Goal: Use online tool/utility: Utilize a website feature to perform a specific function

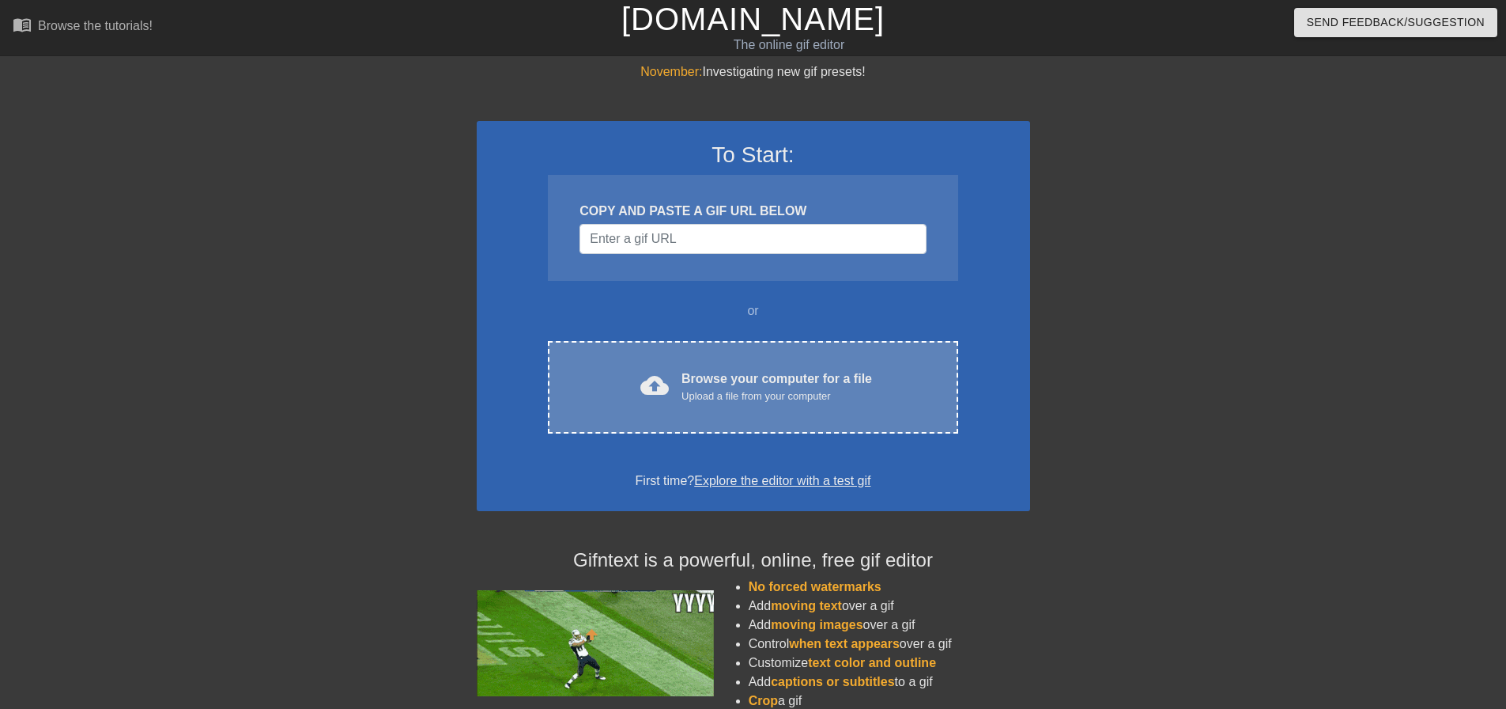
click at [799, 404] on div "cloud_upload Browse your computer for a file Upload a file from your computer" at bounding box center [752, 387] width 343 height 36
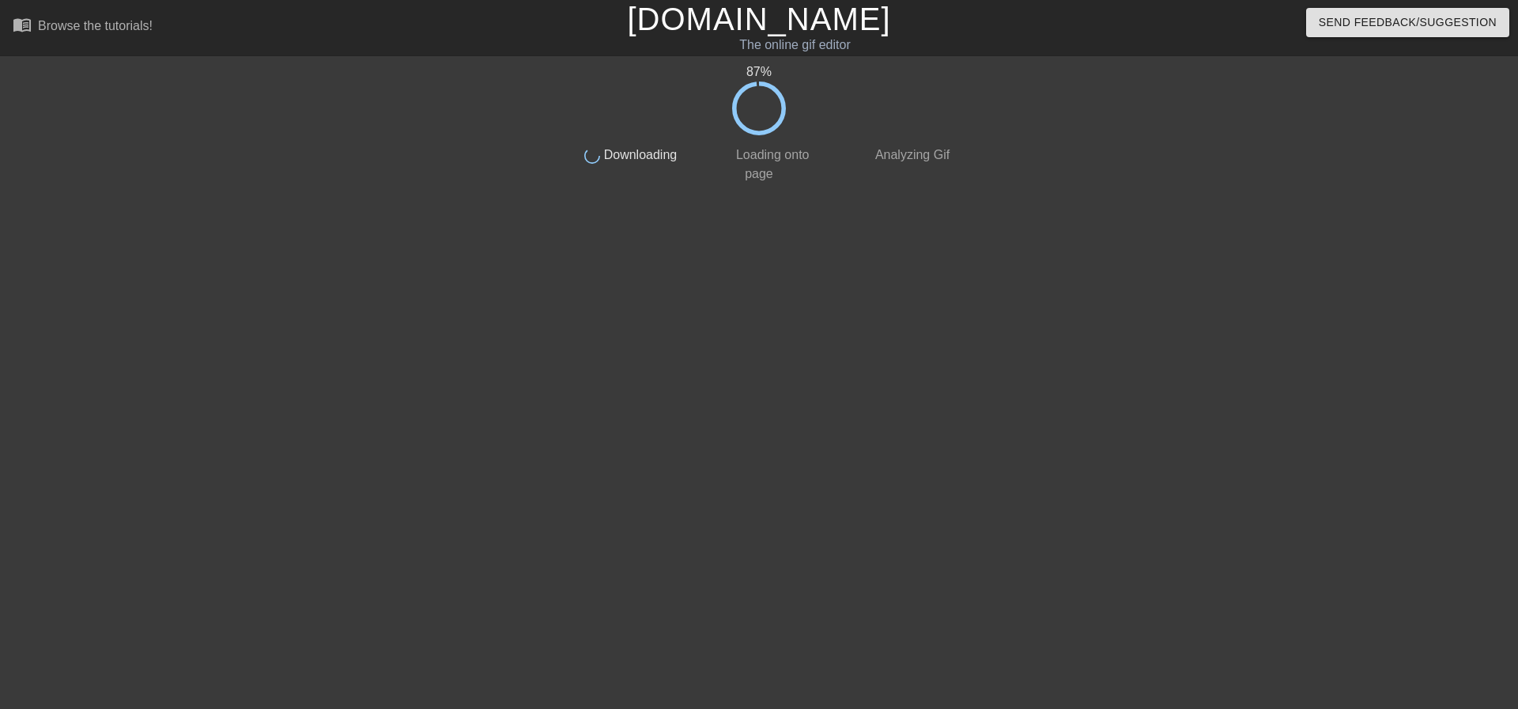
click at [799, 335] on div "87 % done Downloading done Loading onto page done Analyzing Gif" at bounding box center [759, 299] width 397 height 474
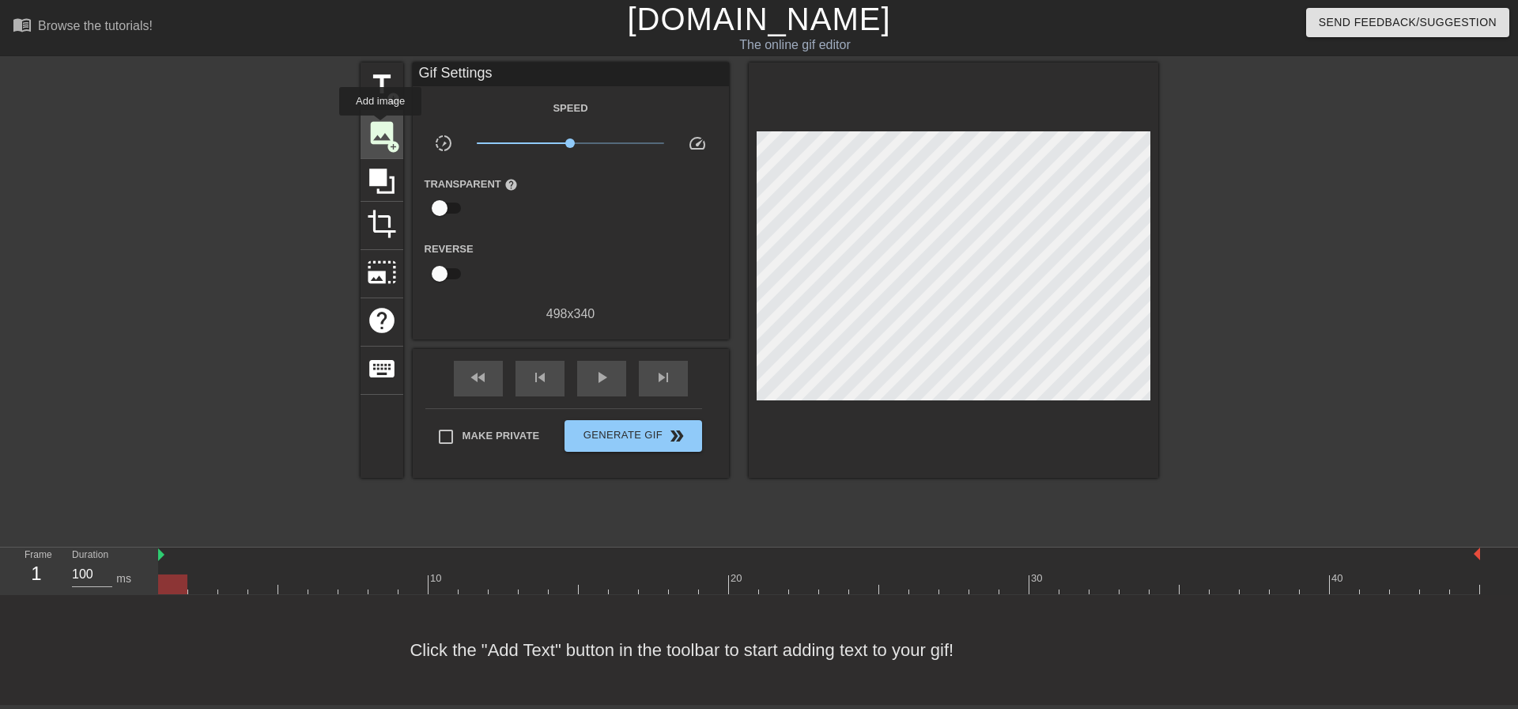
click at [380, 127] on span "image" at bounding box center [382, 133] width 30 height 30
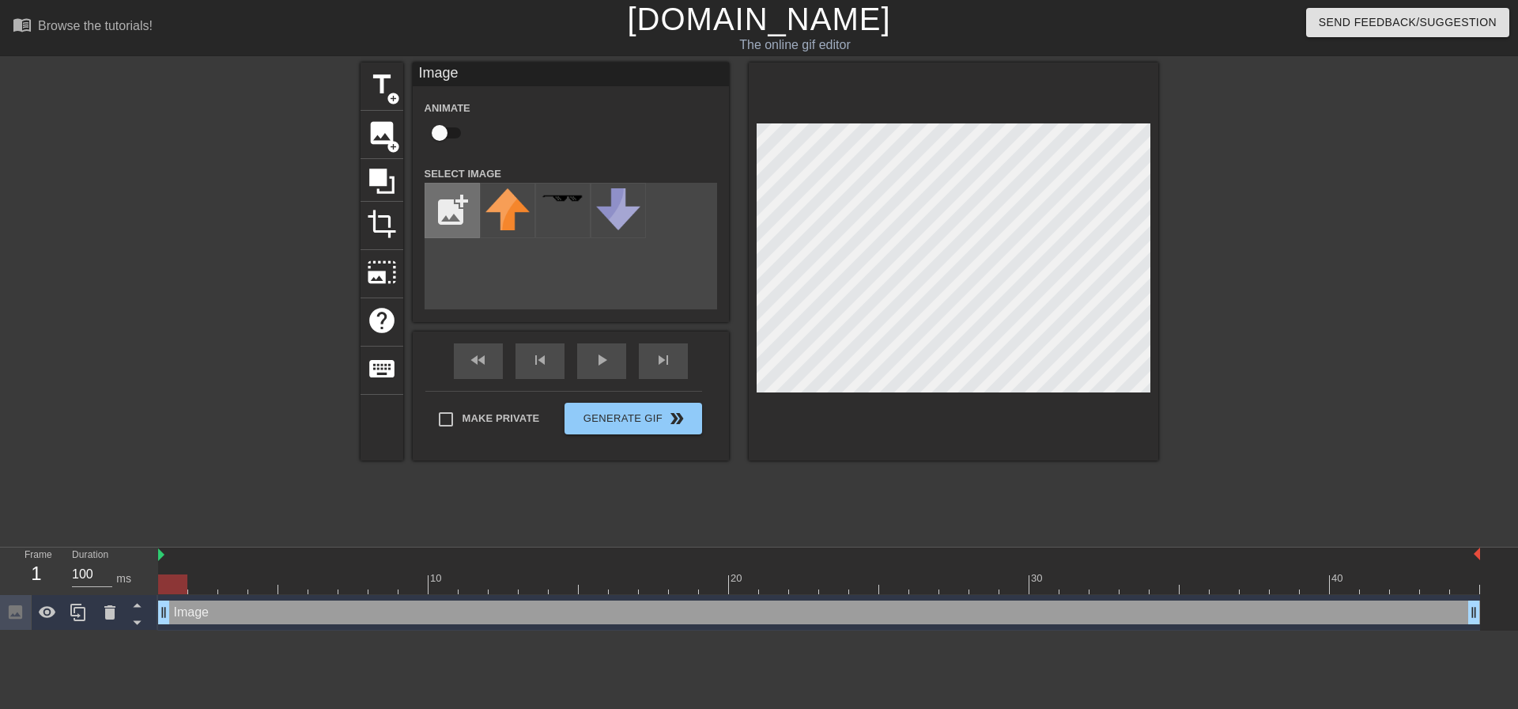
click at [452, 210] on input "file" at bounding box center [452, 210] width 54 height 54
type input "C:\fakepath\LeagueInvite.png"
click at [514, 195] on img at bounding box center [508, 198] width 44 height 21
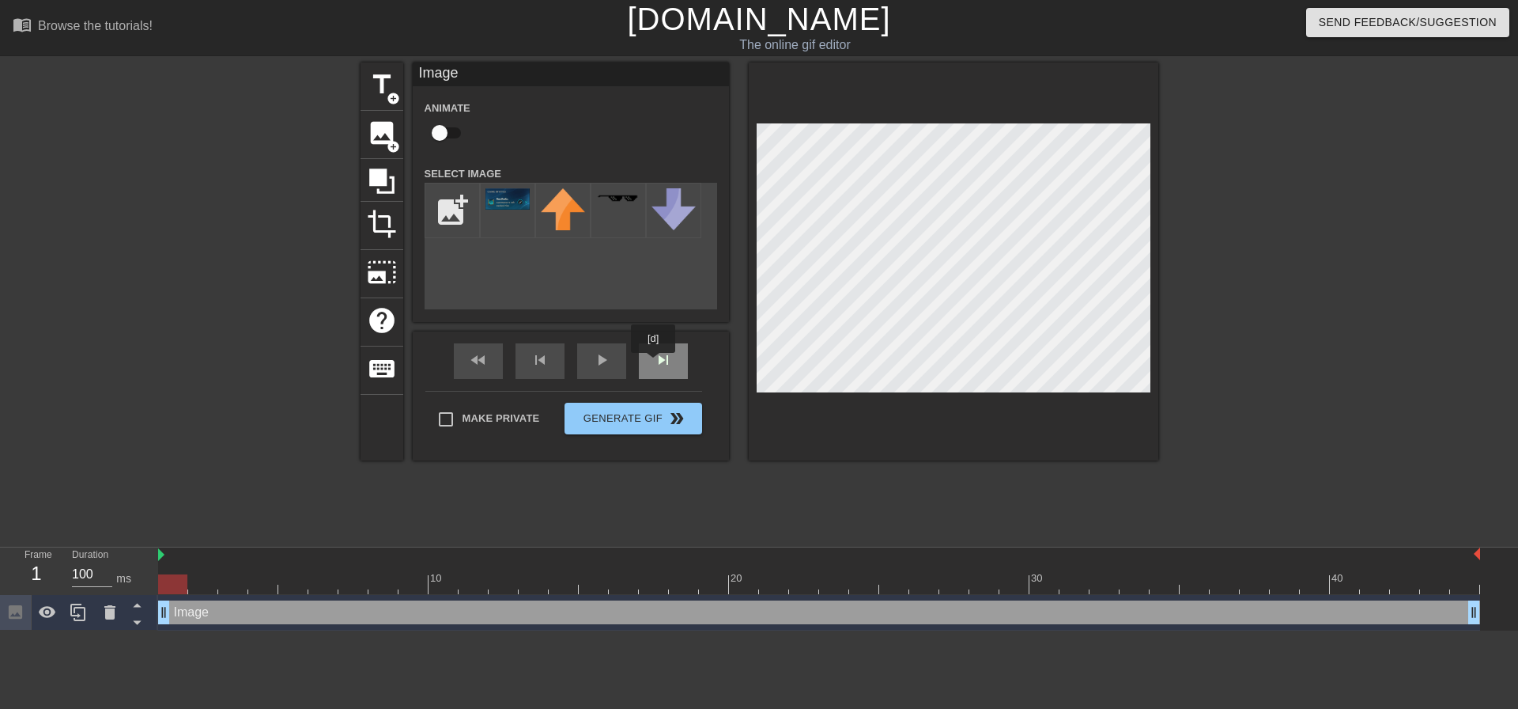
click at [654, 364] on div "skip_next" at bounding box center [663, 361] width 49 height 36
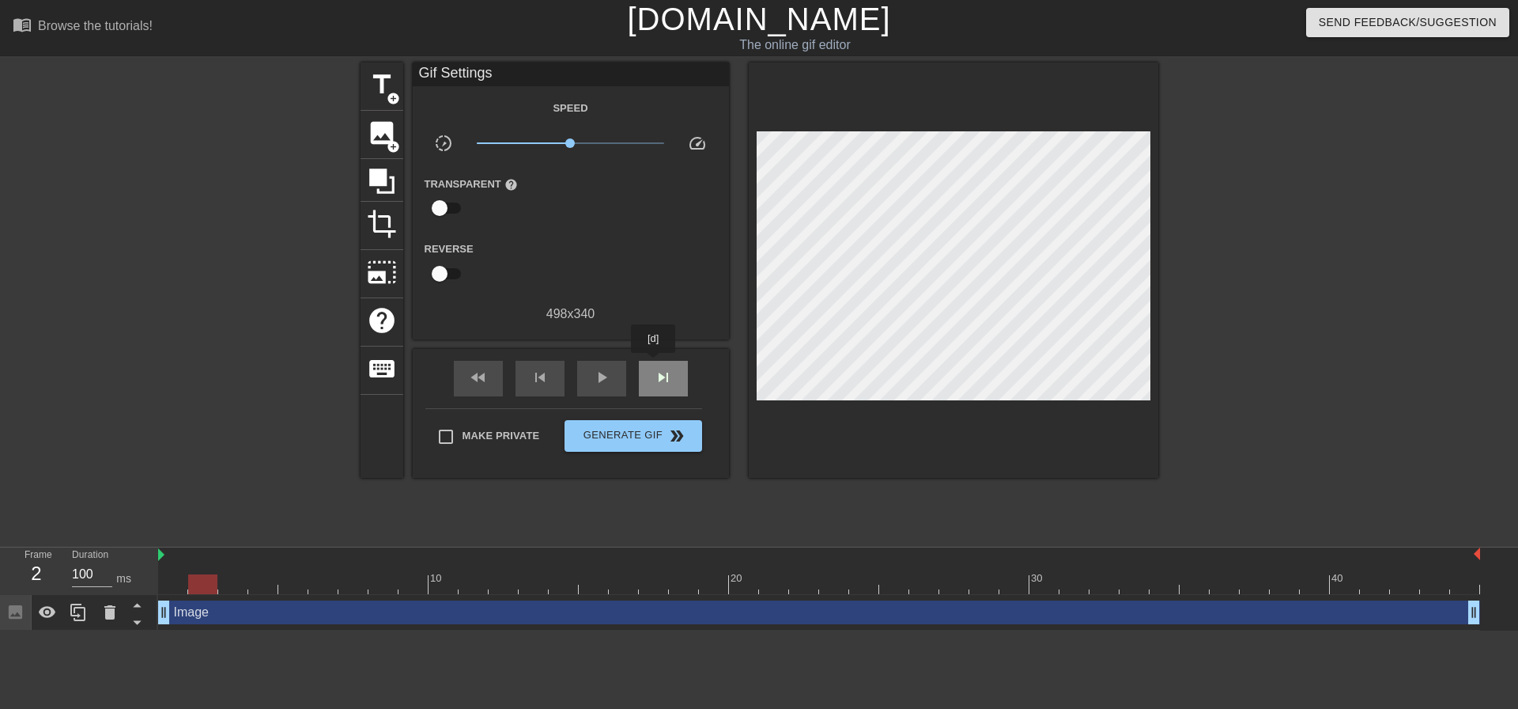
click at [654, 364] on div "skip_next" at bounding box center [663, 379] width 49 height 36
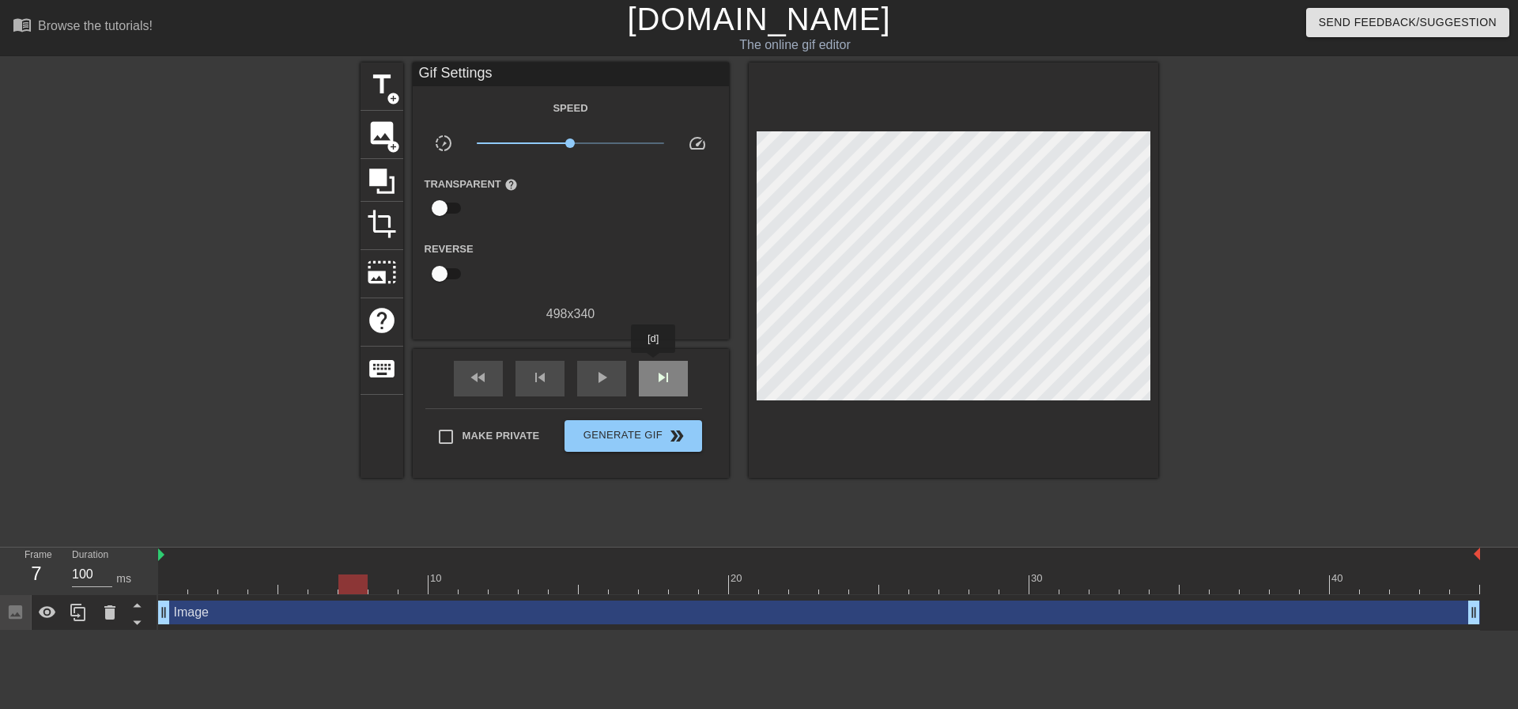
click at [654, 364] on div "skip_next" at bounding box center [663, 379] width 49 height 36
click at [679, 379] on div "skip_next" at bounding box center [663, 379] width 49 height 36
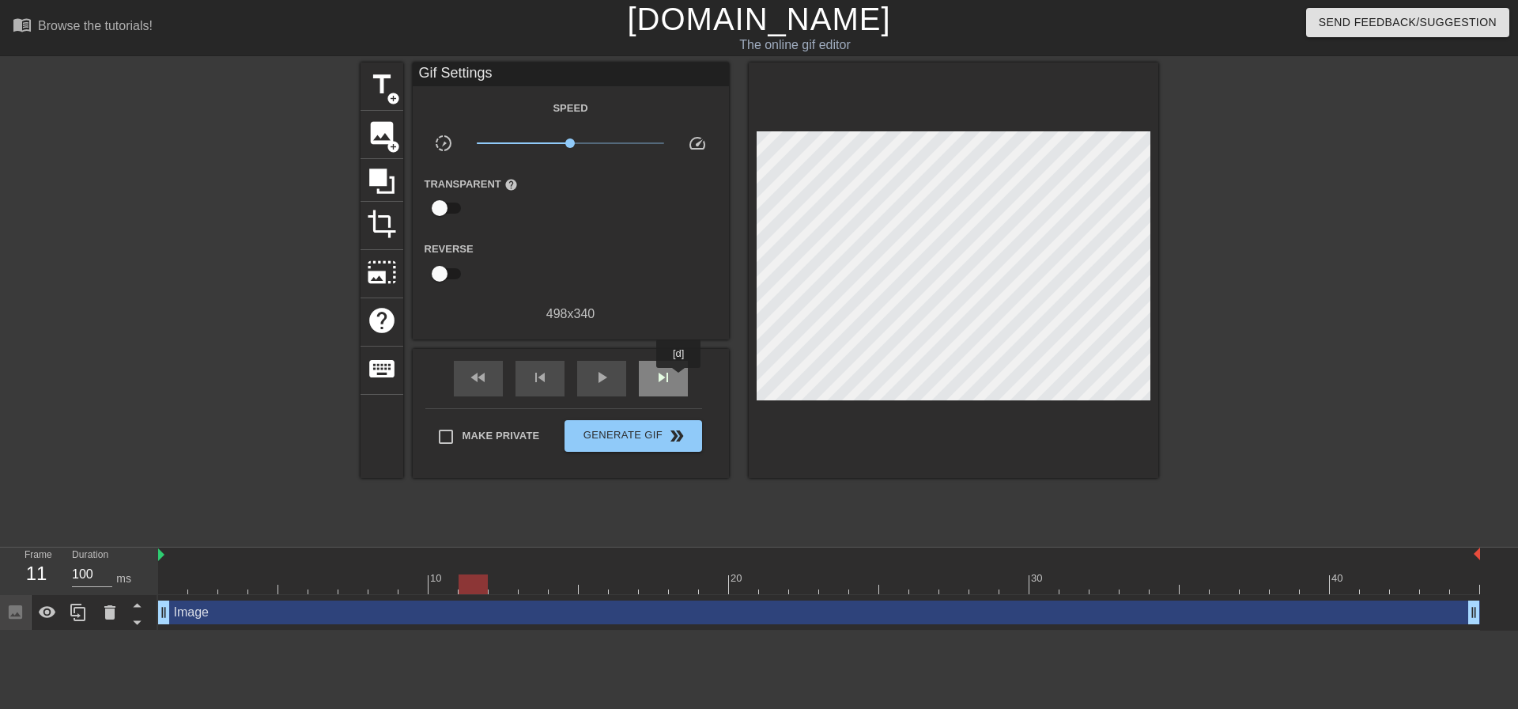
click at [679, 379] on div "skip_next" at bounding box center [663, 379] width 49 height 36
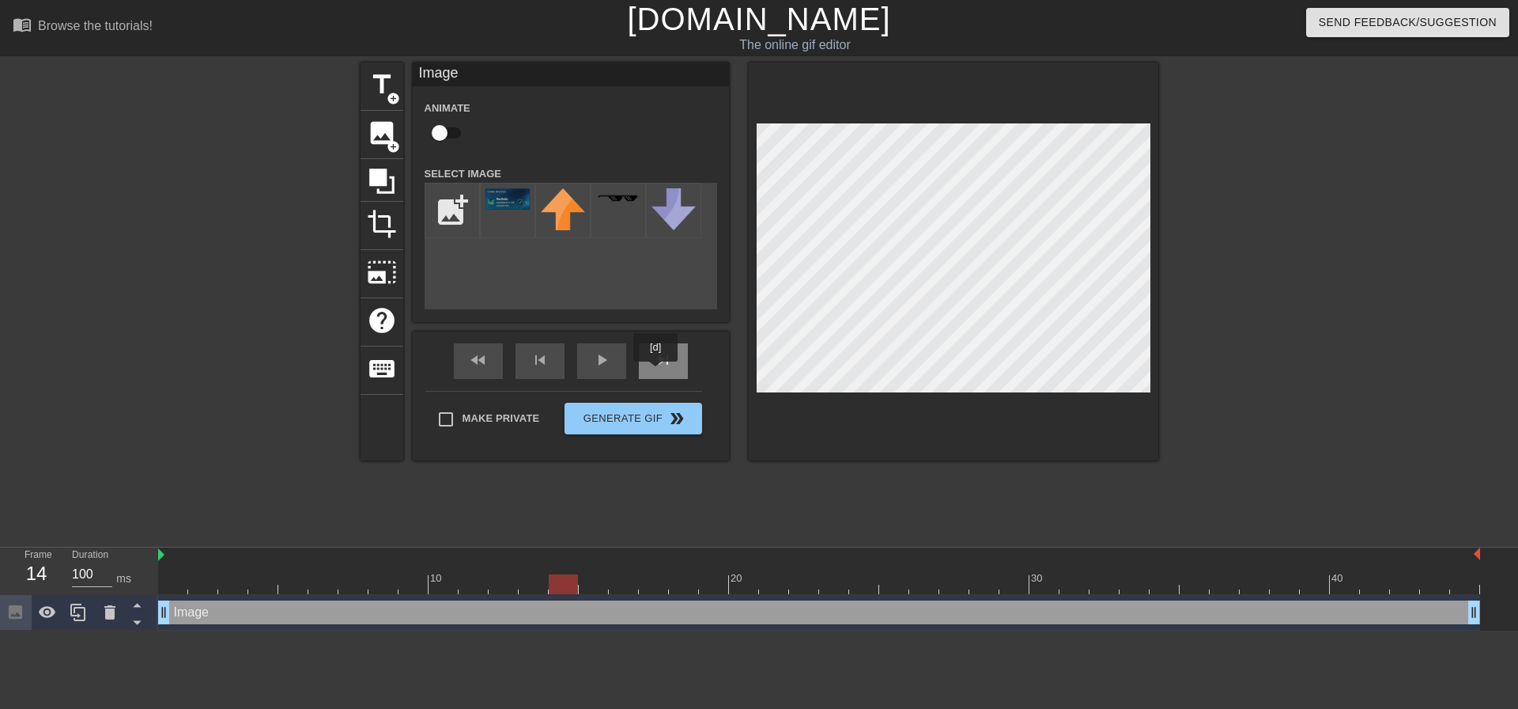
click at [661, 363] on div "skip_next" at bounding box center [663, 361] width 49 height 36
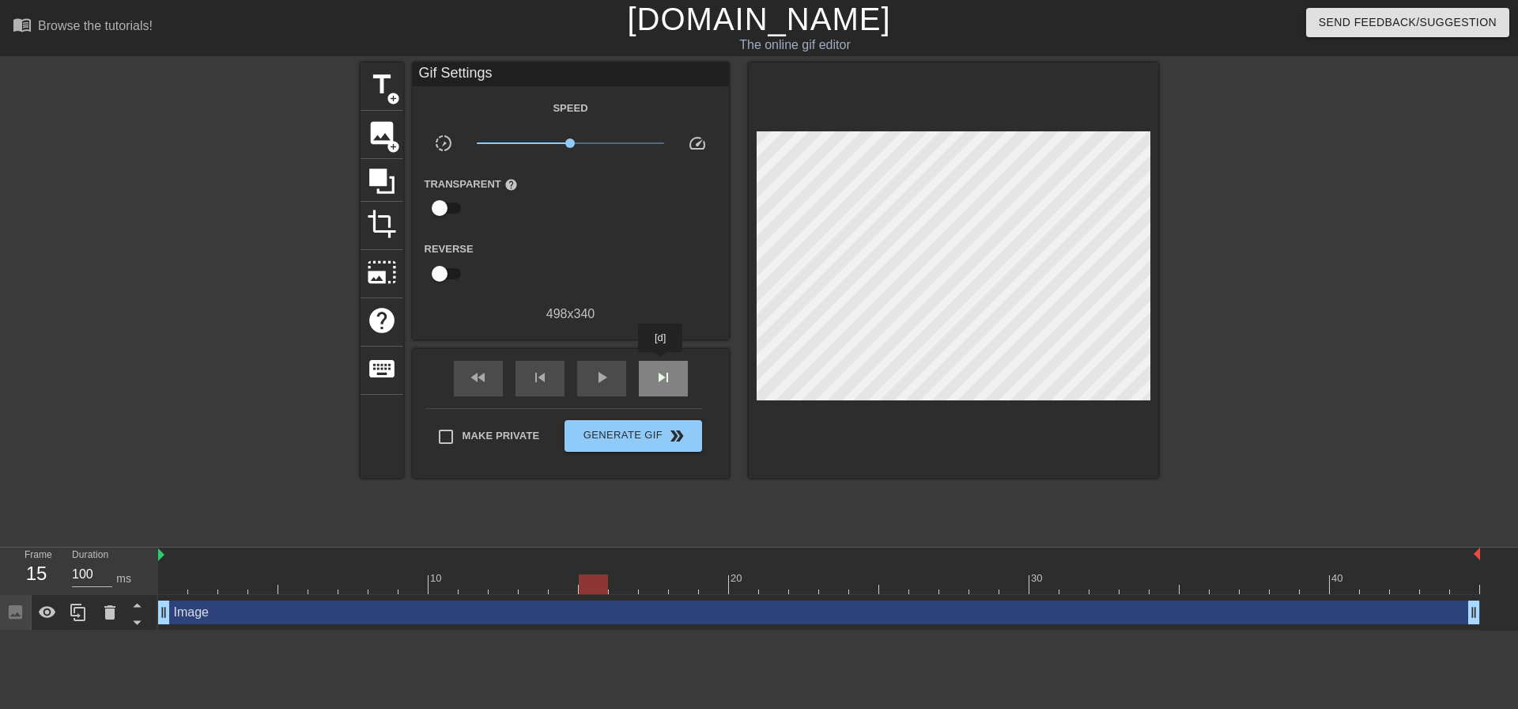
click at [661, 363] on div "skip_next" at bounding box center [663, 379] width 49 height 36
click at [523, 370] on div "skip_previous" at bounding box center [540, 379] width 49 height 36
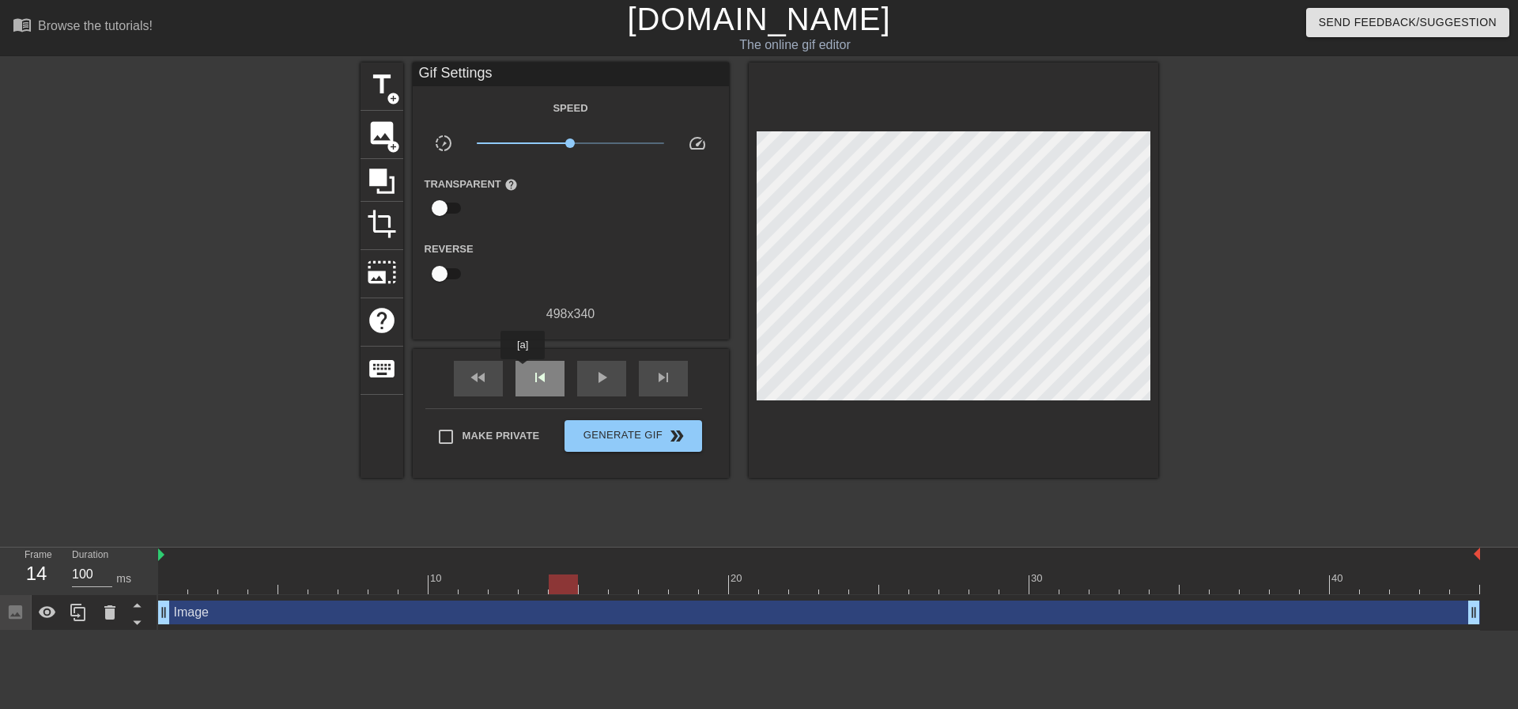
click at [523, 370] on div "skip_previous" at bounding box center [540, 379] width 49 height 36
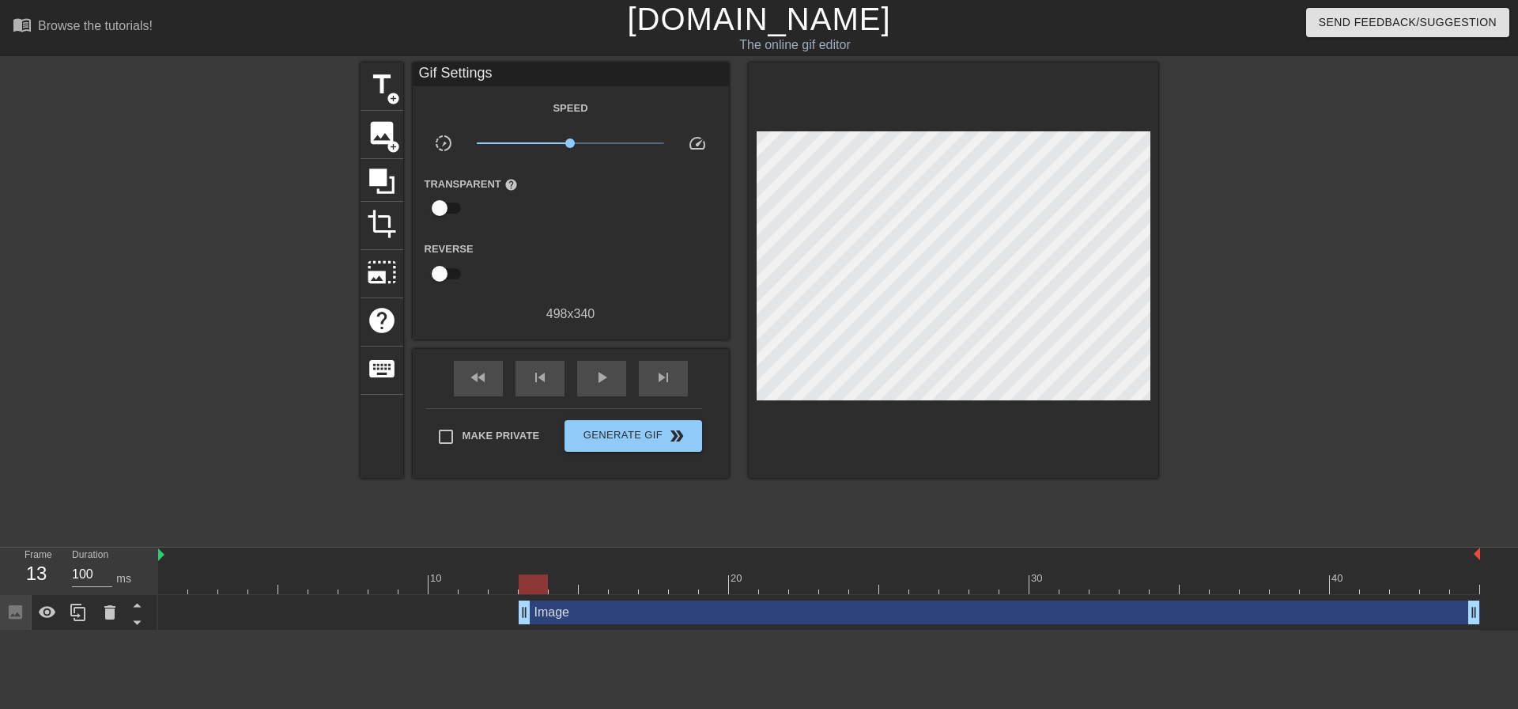
drag, startPoint x: 168, startPoint y: 618, endPoint x: 527, endPoint y: 620, distance: 359.8
drag, startPoint x: 387, startPoint y: 580, endPoint x: 108, endPoint y: 580, distance: 279.9
click at [108, 580] on div "Frame 1 Duration 100 ms 10 20 30 40 Image drag_handle drag_handle" at bounding box center [759, 588] width 1518 height 83
click at [604, 374] on span "play_arrow" at bounding box center [601, 377] width 19 height 19
click at [604, 374] on span "pause" at bounding box center [601, 377] width 19 height 19
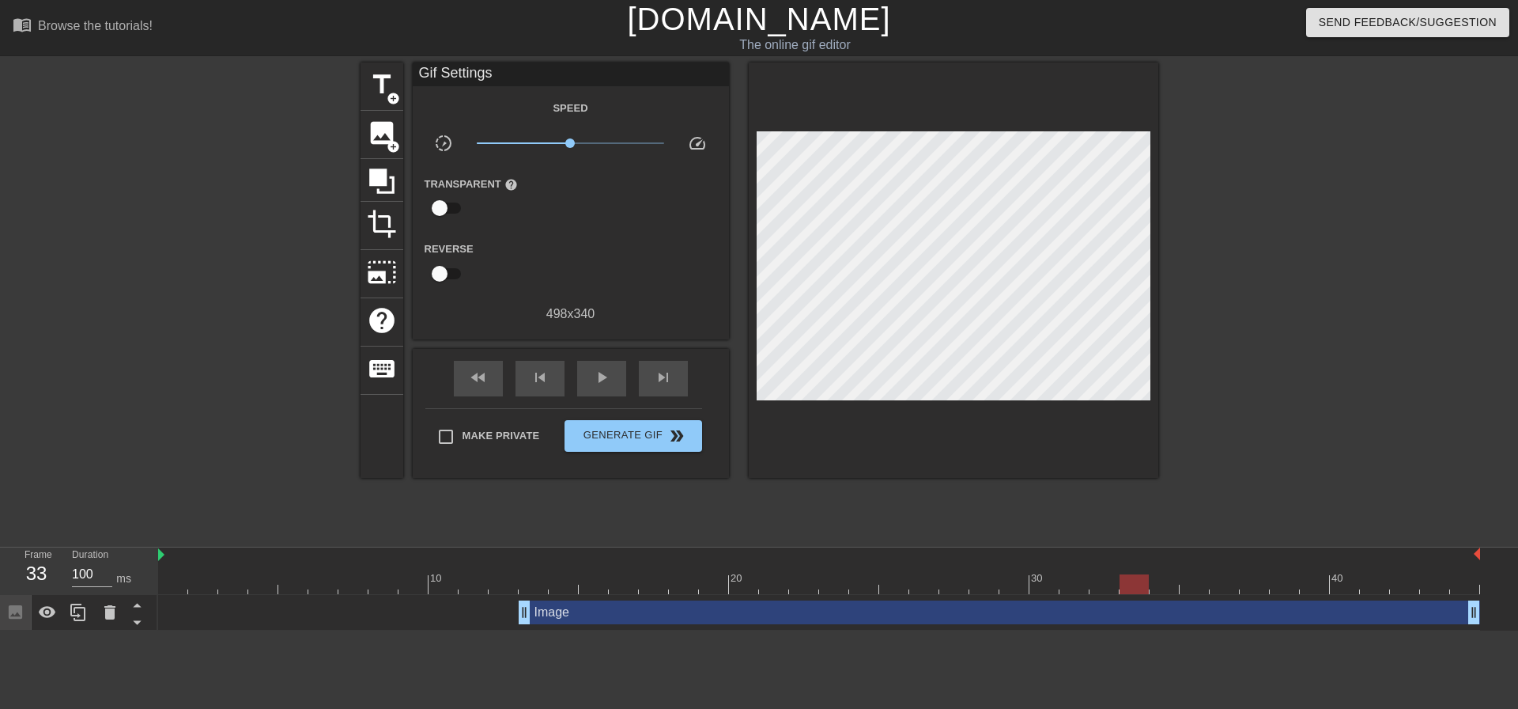
drag, startPoint x: 1226, startPoint y: 584, endPoint x: 1140, endPoint y: 584, distance: 86.2
click at [1140, 584] on div at bounding box center [1134, 584] width 29 height 20
drag, startPoint x: 1472, startPoint y: 613, endPoint x: 1132, endPoint y: 617, distance: 340.1
drag, startPoint x: 1143, startPoint y: 583, endPoint x: 378, endPoint y: 561, distance: 765.0
click at [378, 561] on div "10 20 30 40" at bounding box center [819, 570] width 1322 height 47
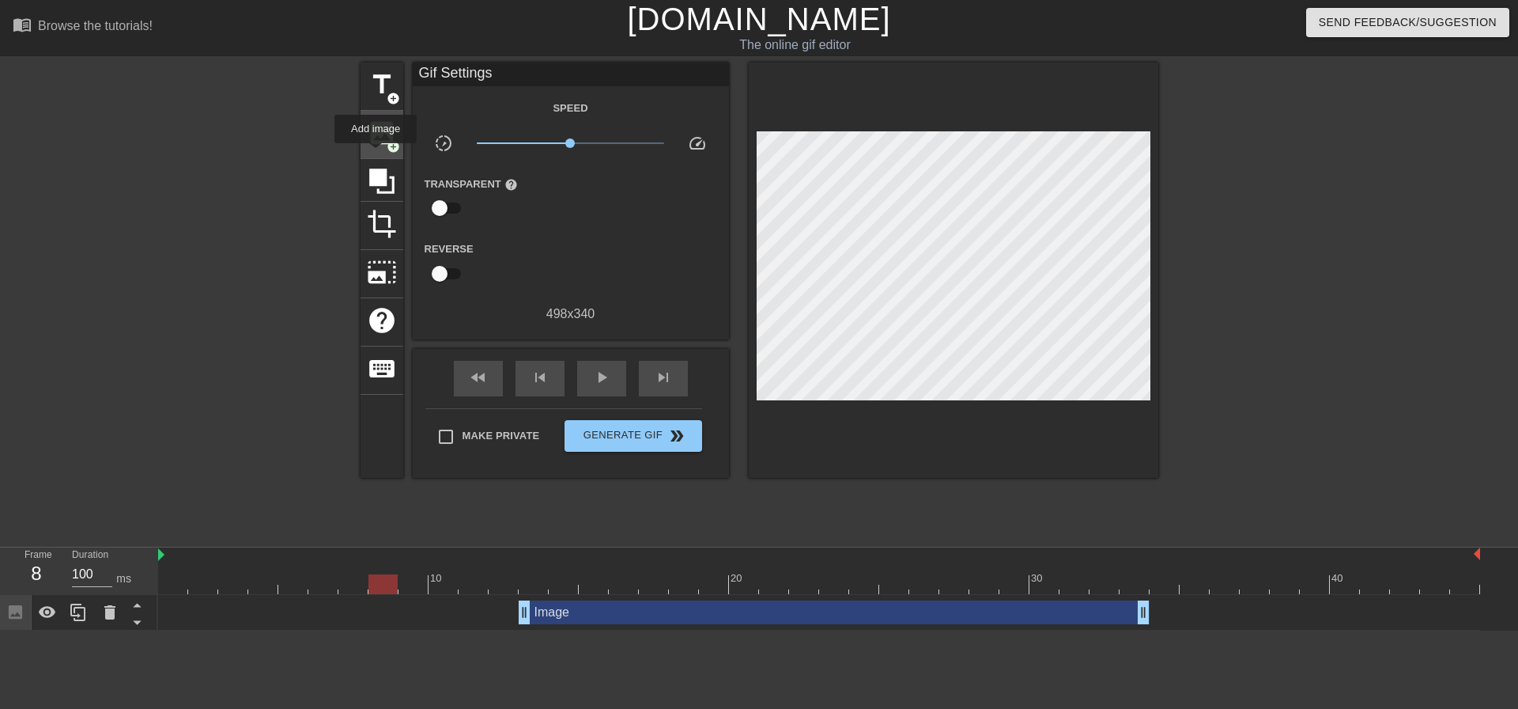
click at [375, 153] on div "image add_circle" at bounding box center [382, 135] width 43 height 48
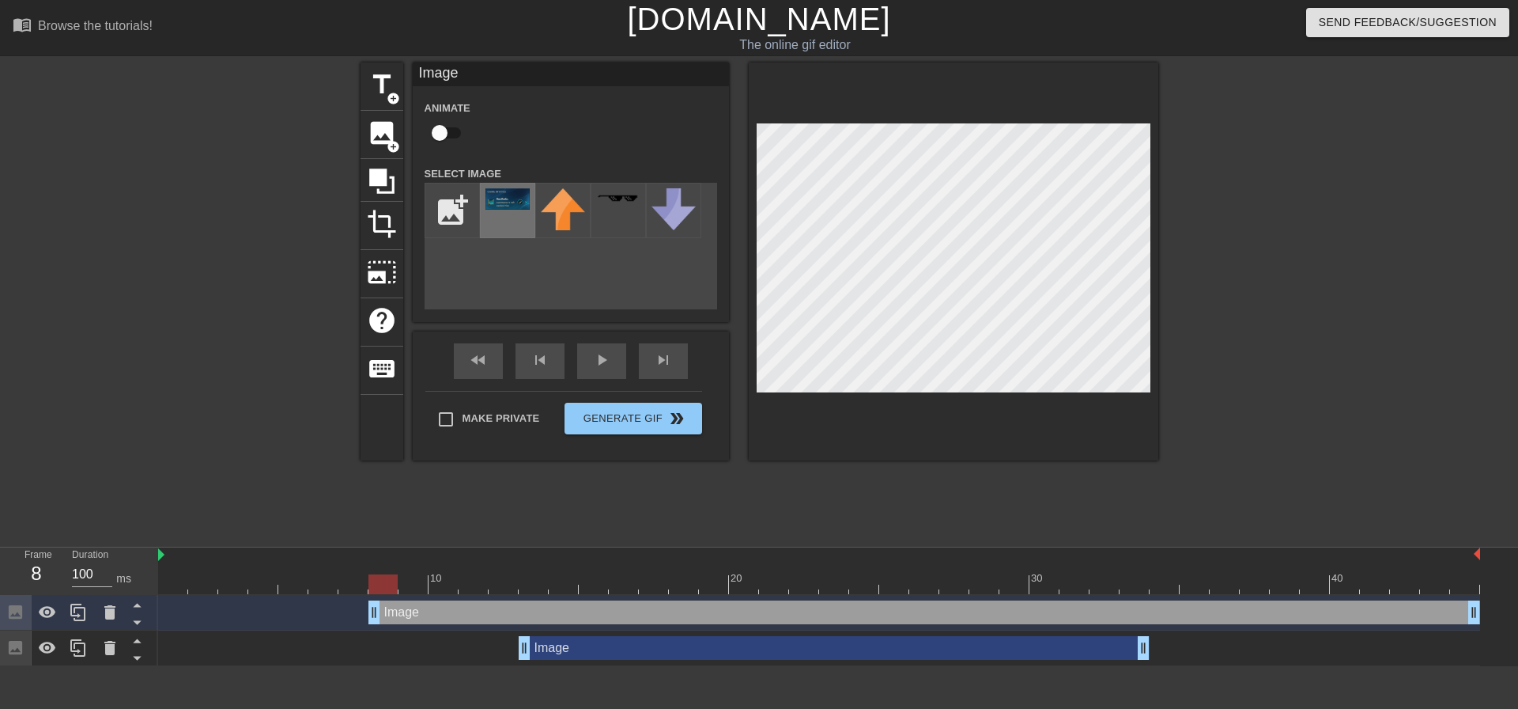
click at [511, 209] on img at bounding box center [508, 198] width 44 height 21
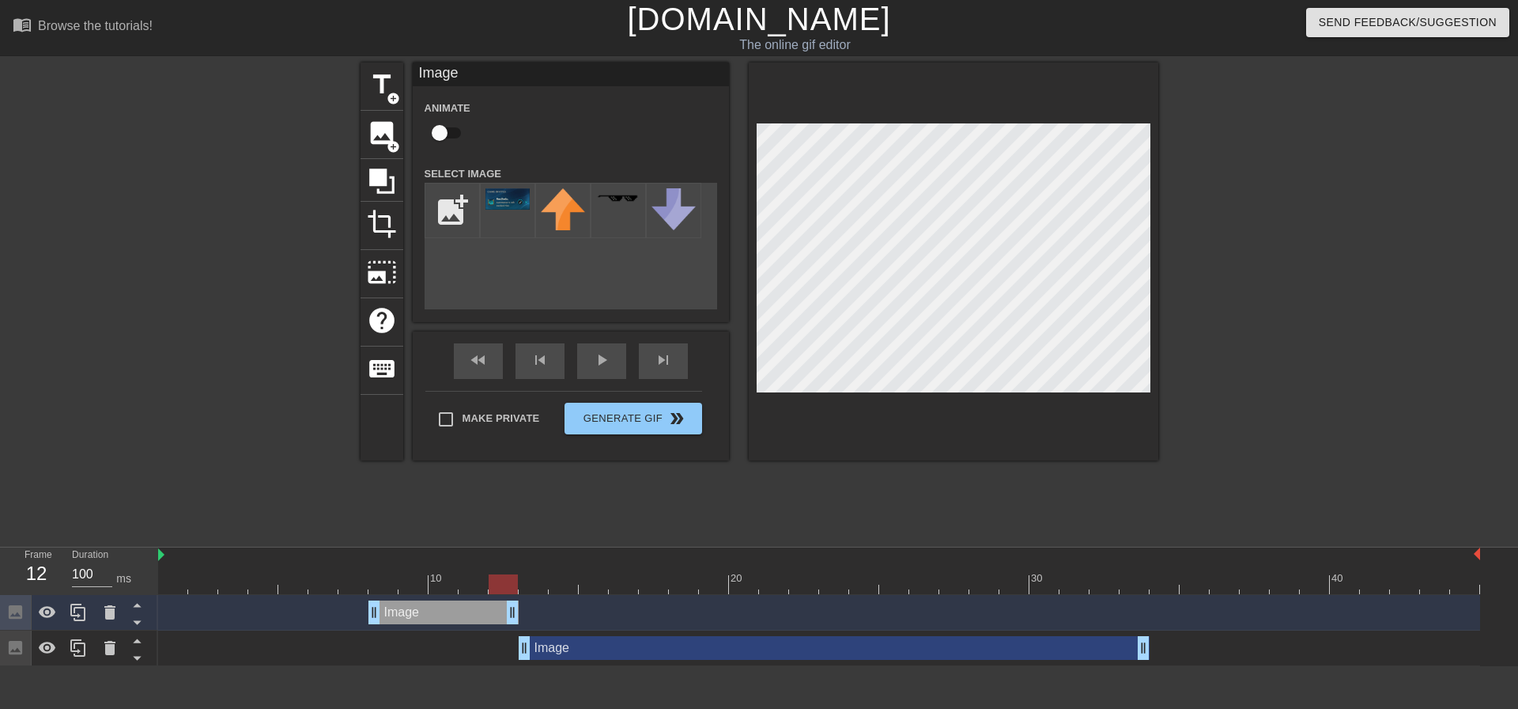
drag, startPoint x: 1472, startPoint y: 610, endPoint x: 511, endPoint y: 626, distance: 961.7
click at [511, 626] on div "Image drag_handle drag_handle" at bounding box center [819, 613] width 1322 height 36
drag, startPoint x: 877, startPoint y: 584, endPoint x: 1154, endPoint y: 589, distance: 276.8
click at [1154, 589] on div at bounding box center [819, 584] width 1322 height 20
click at [495, 205] on img at bounding box center [508, 198] width 44 height 21
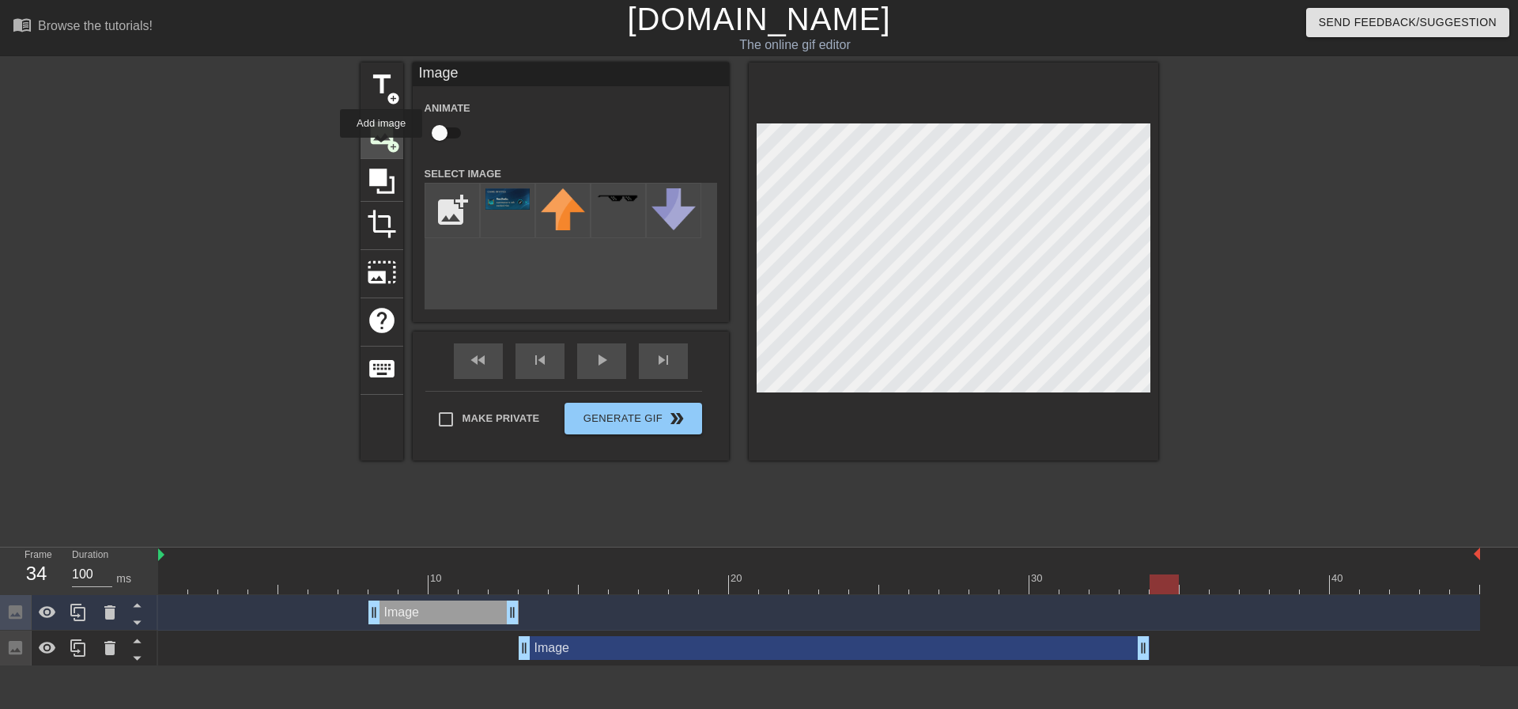
click at [381, 149] on div "image add_circle" at bounding box center [382, 135] width 43 height 48
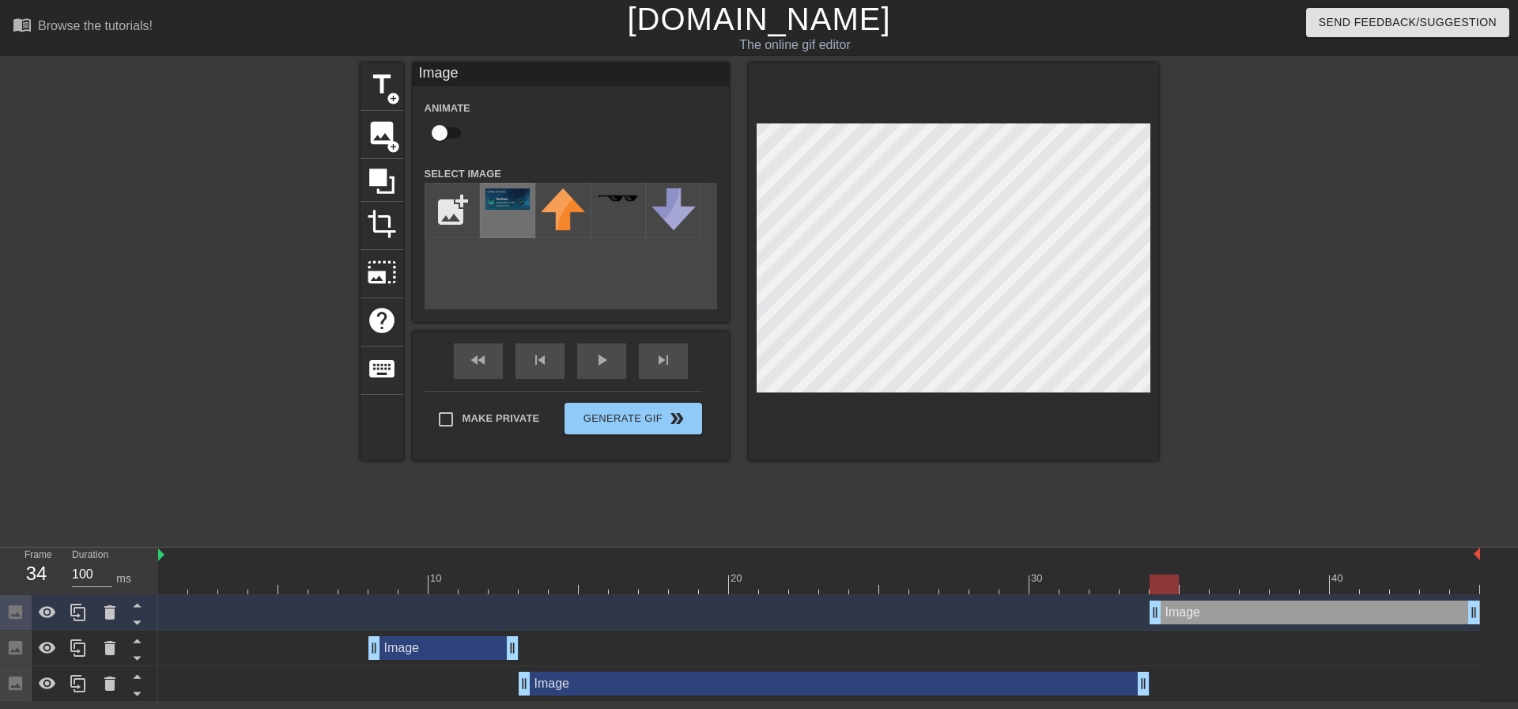
click at [509, 208] on img at bounding box center [508, 198] width 44 height 21
drag, startPoint x: 1167, startPoint y: 588, endPoint x: 1302, endPoint y: 588, distance: 134.4
click at [1302, 588] on div at bounding box center [1314, 584] width 29 height 20
drag, startPoint x: 1472, startPoint y: 618, endPoint x: 1326, endPoint y: 622, distance: 145.6
drag, startPoint x: 1256, startPoint y: 581, endPoint x: 1186, endPoint y: 586, distance: 69.8
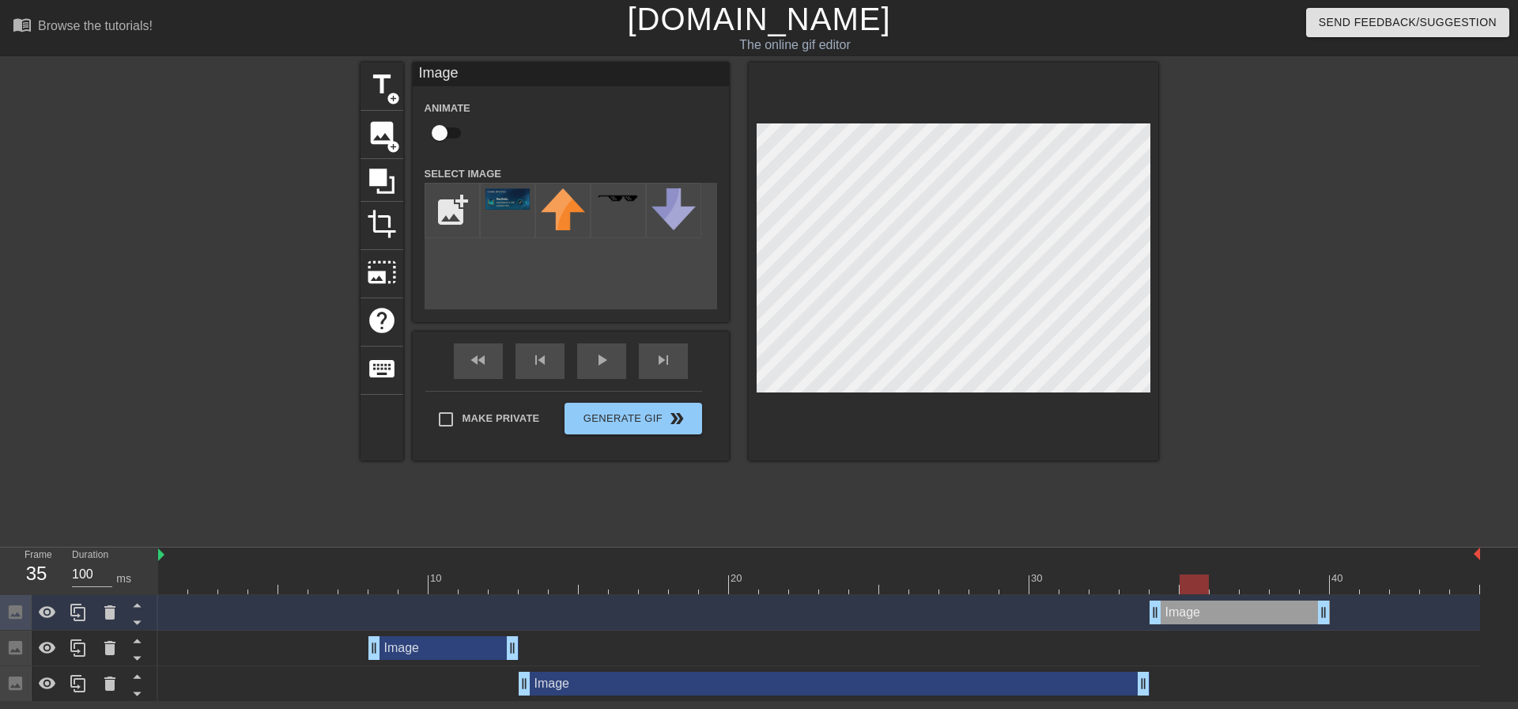
click at [1186, 586] on div at bounding box center [819, 584] width 1322 height 20
drag, startPoint x: 1152, startPoint y: 588, endPoint x: 132, endPoint y: 565, distance: 1020.4
click at [132, 565] on div "Frame 1 Duration 100 ms 10 20 30 40 Image drag_handle drag_handle Image drag_ha…" at bounding box center [759, 624] width 1518 height 154
click at [595, 361] on div "play_arrow" at bounding box center [601, 361] width 49 height 36
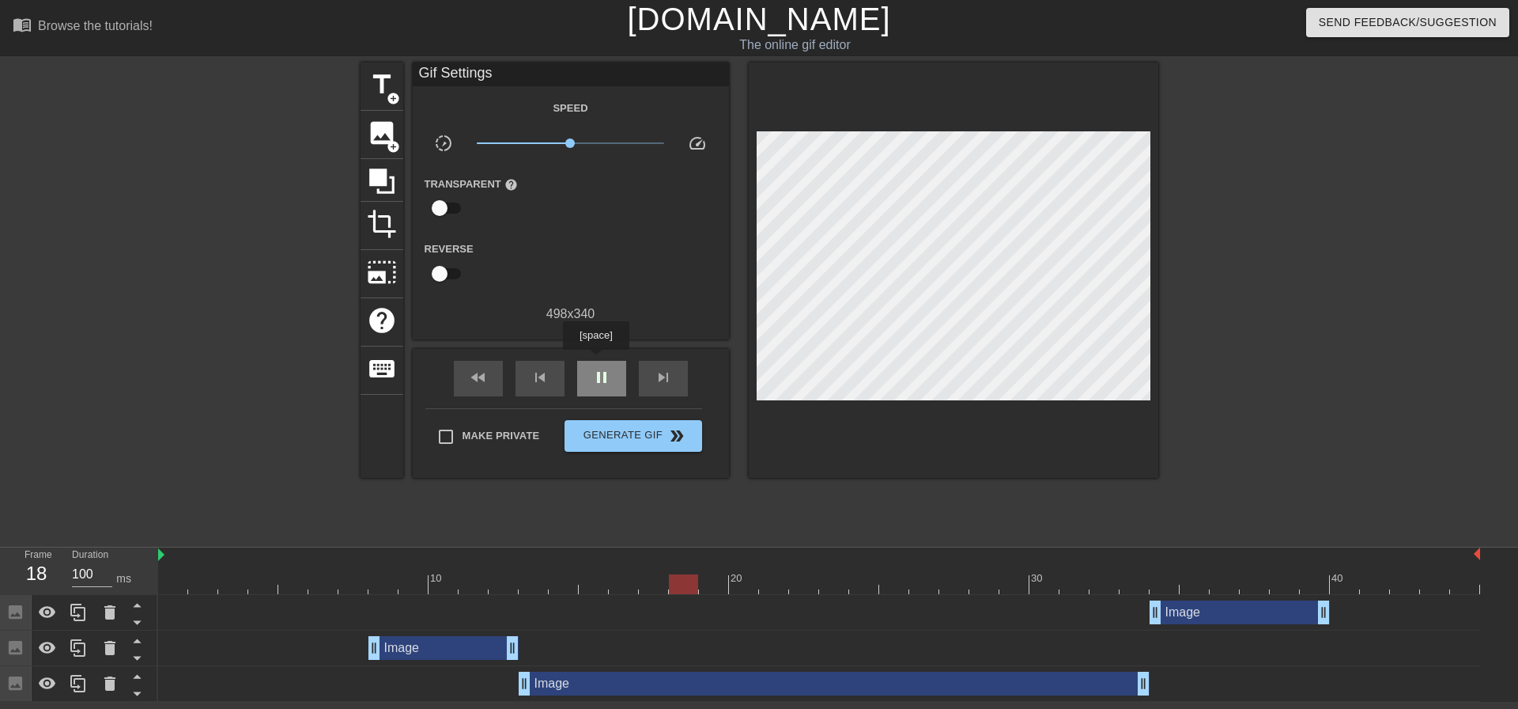
click at [595, 361] on div "pause" at bounding box center [601, 379] width 49 height 36
drag, startPoint x: 380, startPoint y: 573, endPoint x: 433, endPoint y: 576, distance: 53.0
click at [429, 579] on div "10 20 30 40" at bounding box center [819, 570] width 1322 height 47
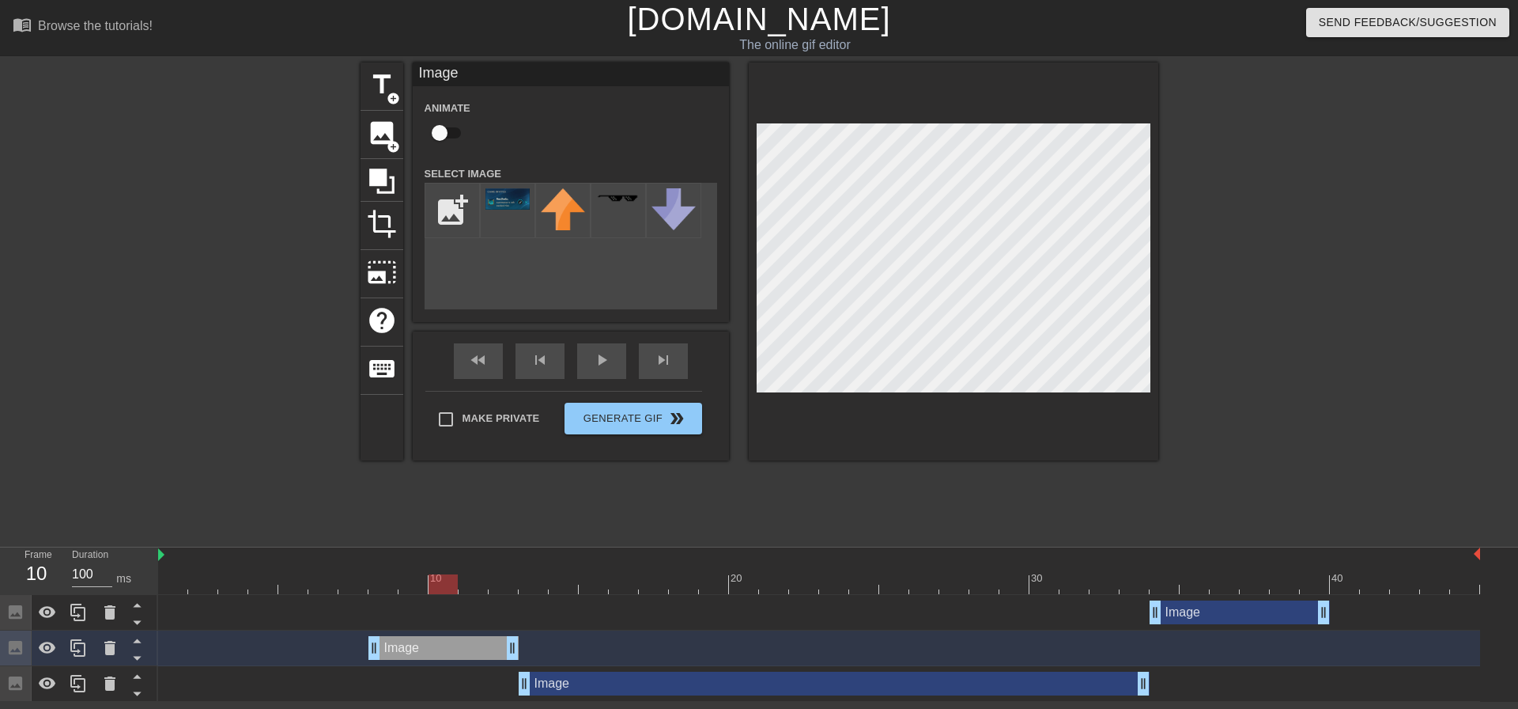
click at [300, 585] on div at bounding box center [819, 584] width 1322 height 20
click at [597, 368] on span "play_arrow" at bounding box center [601, 359] width 19 height 19
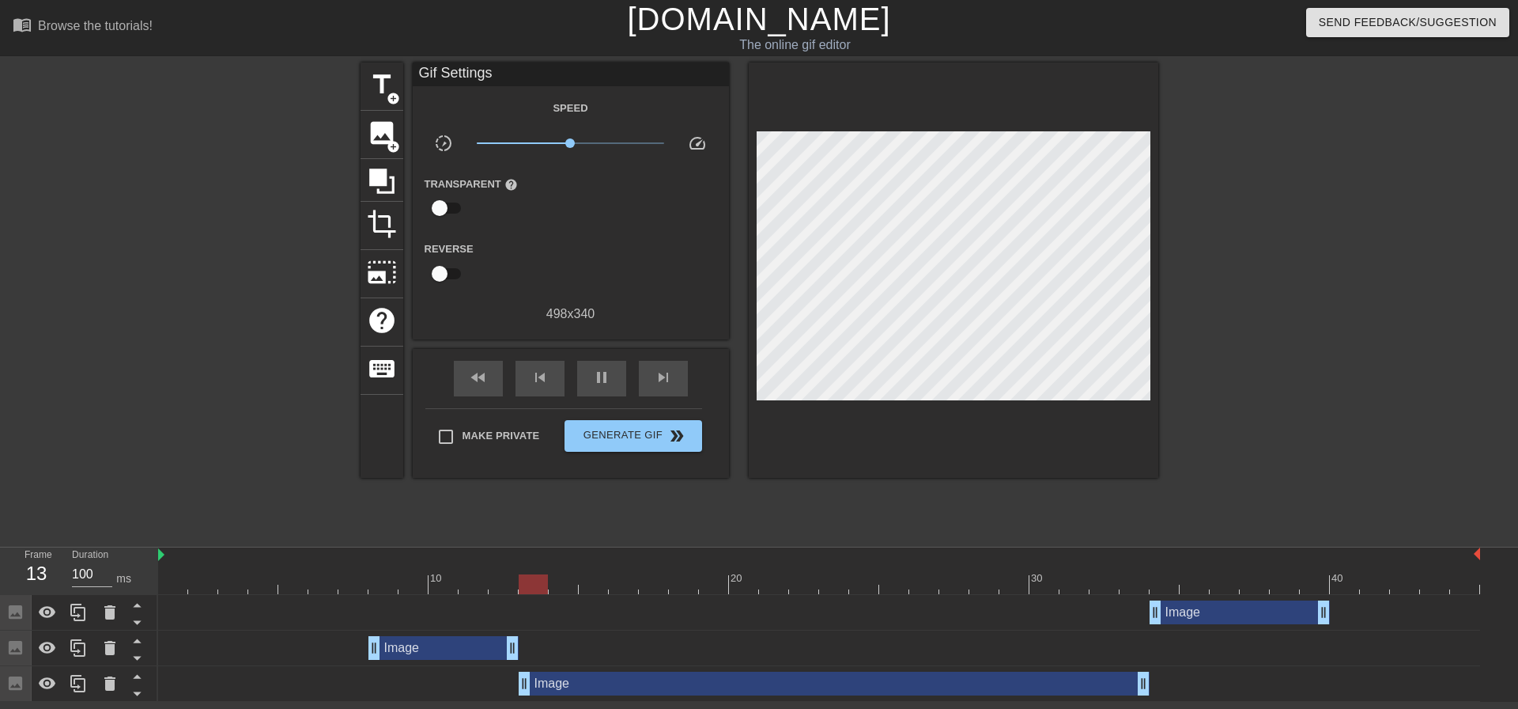
drag, startPoint x: 611, startPoint y: 383, endPoint x: 622, endPoint y: 403, distance: 23.4
click at [591, 383] on div "pause" at bounding box center [601, 379] width 49 height 36
click at [610, 437] on span "Generate Gif double_arrow" at bounding box center [633, 435] width 124 height 19
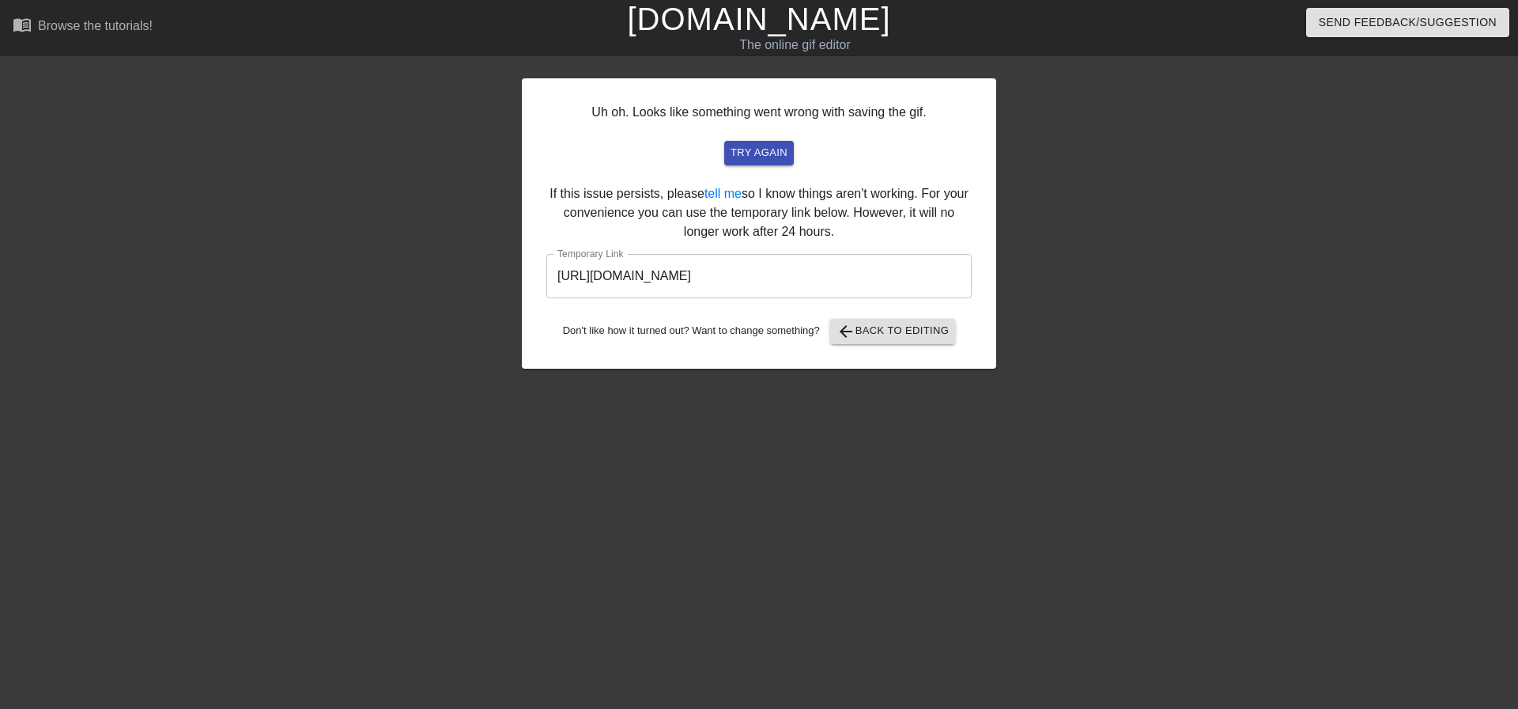
click at [708, 408] on div "Uh oh. Looks like something went wrong with saving the gif. try again If this i…" at bounding box center [759, 299] width 474 height 474
click at [774, 156] on span "try again" at bounding box center [759, 153] width 57 height 18
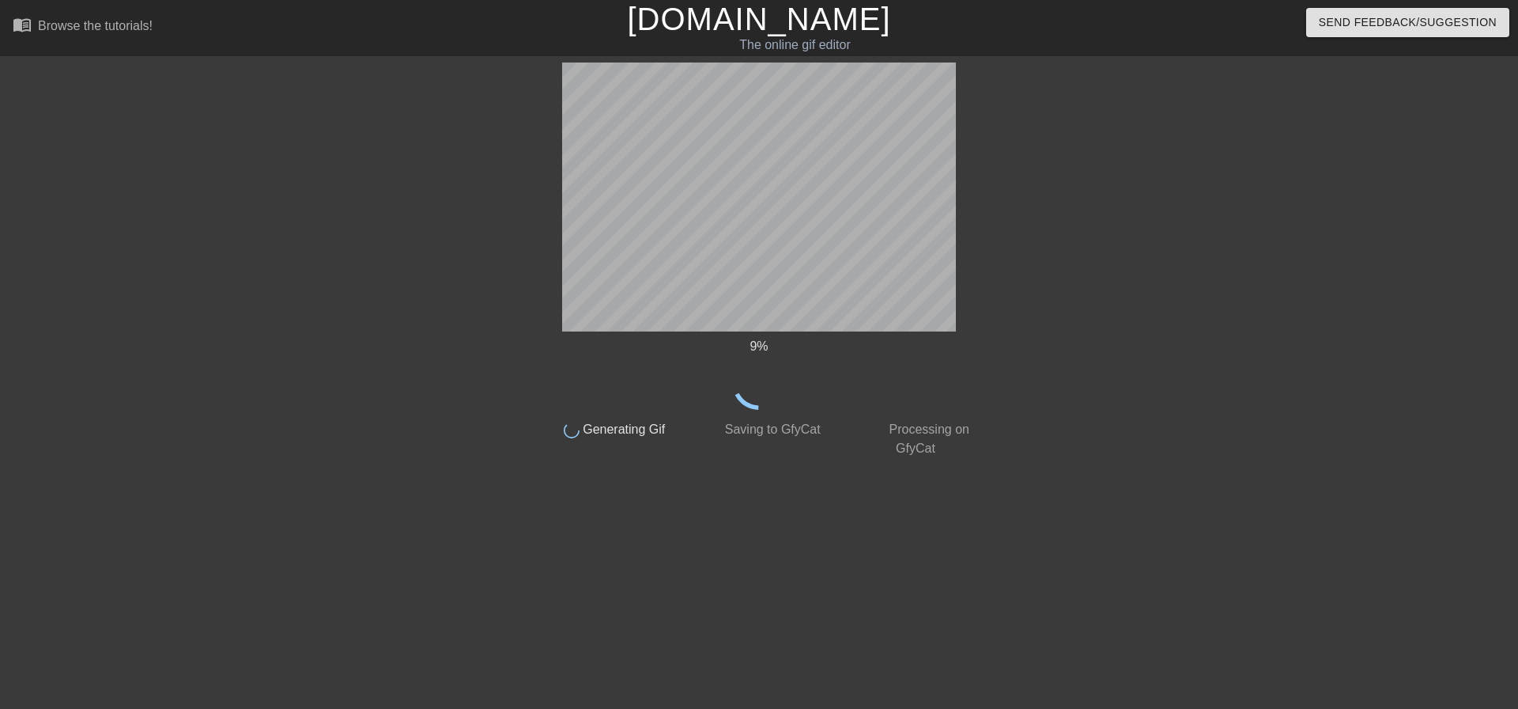
click at [787, 479] on div "9 % done Generating Gif done Saving to GfyCat done Processing on GfyCat title a…" at bounding box center [759, 299] width 446 height 474
drag, startPoint x: 777, startPoint y: 464, endPoint x: 807, endPoint y: 520, distance: 63.0
click at [807, 520] on div "45 % done Generating Gif done Saving to GfyCat done Processing on GfyCat title …" at bounding box center [759, 299] width 446 height 474
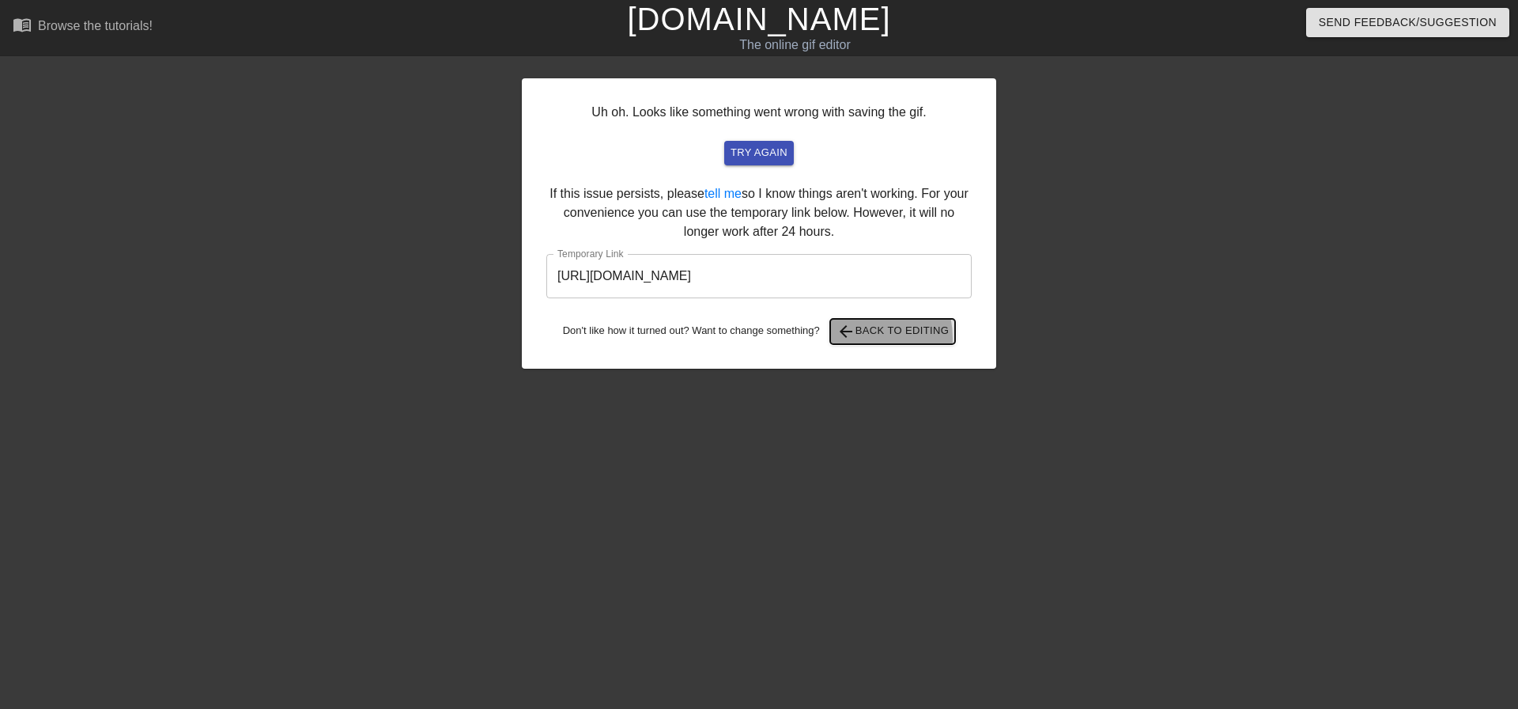
click at [853, 338] on span "arrow_back" at bounding box center [846, 331] width 19 height 19
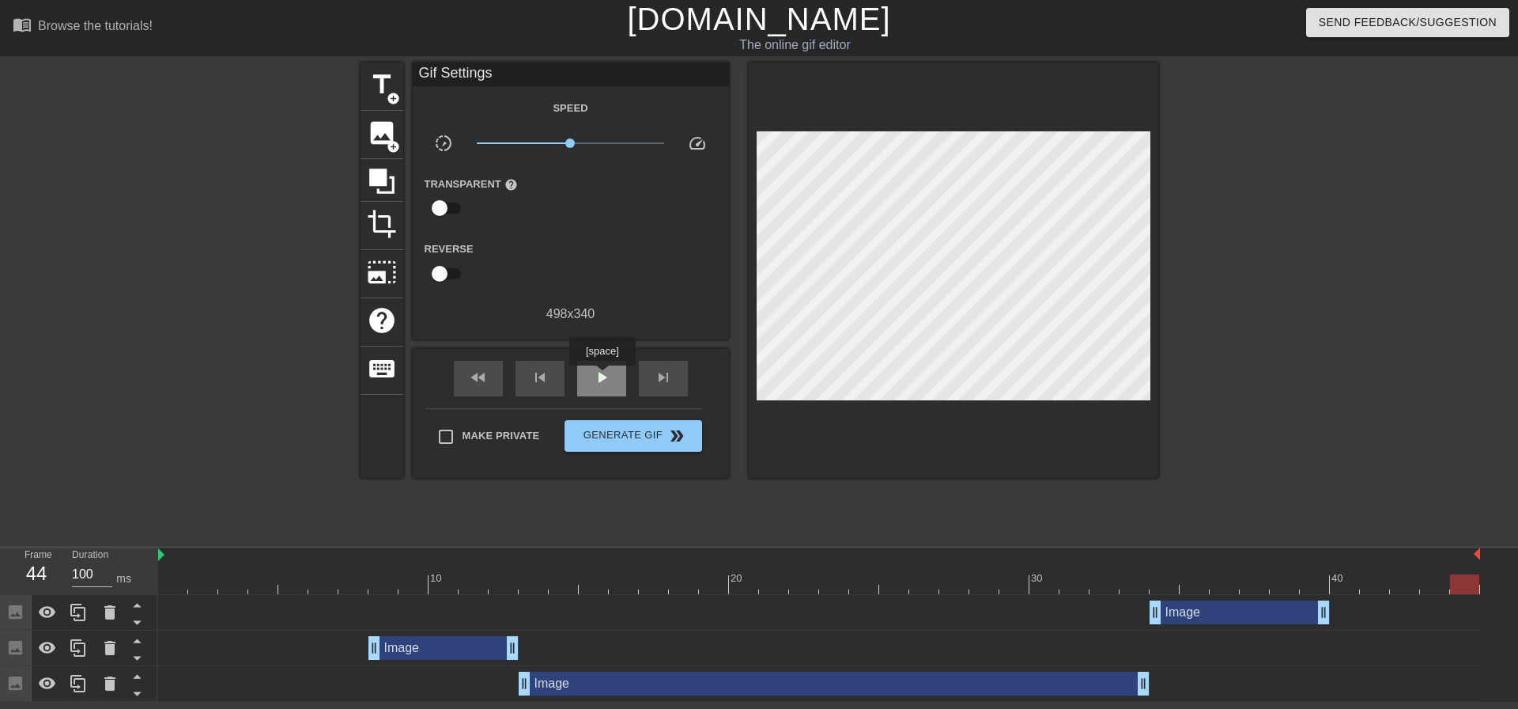
click at [602, 376] on span "play_arrow" at bounding box center [601, 377] width 19 height 19
click at [602, 376] on span "pause" at bounding box center [601, 377] width 19 height 19
drag, startPoint x: 41, startPoint y: 584, endPoint x: -20, endPoint y: 584, distance: 60.9
click at [0, 584] on html "menu_book Browse the tutorials! [DOMAIN_NAME] The online gif editor Send Feedba…" at bounding box center [759, 350] width 1518 height 701
click at [618, 372] on div "play_arrow" at bounding box center [601, 379] width 49 height 36
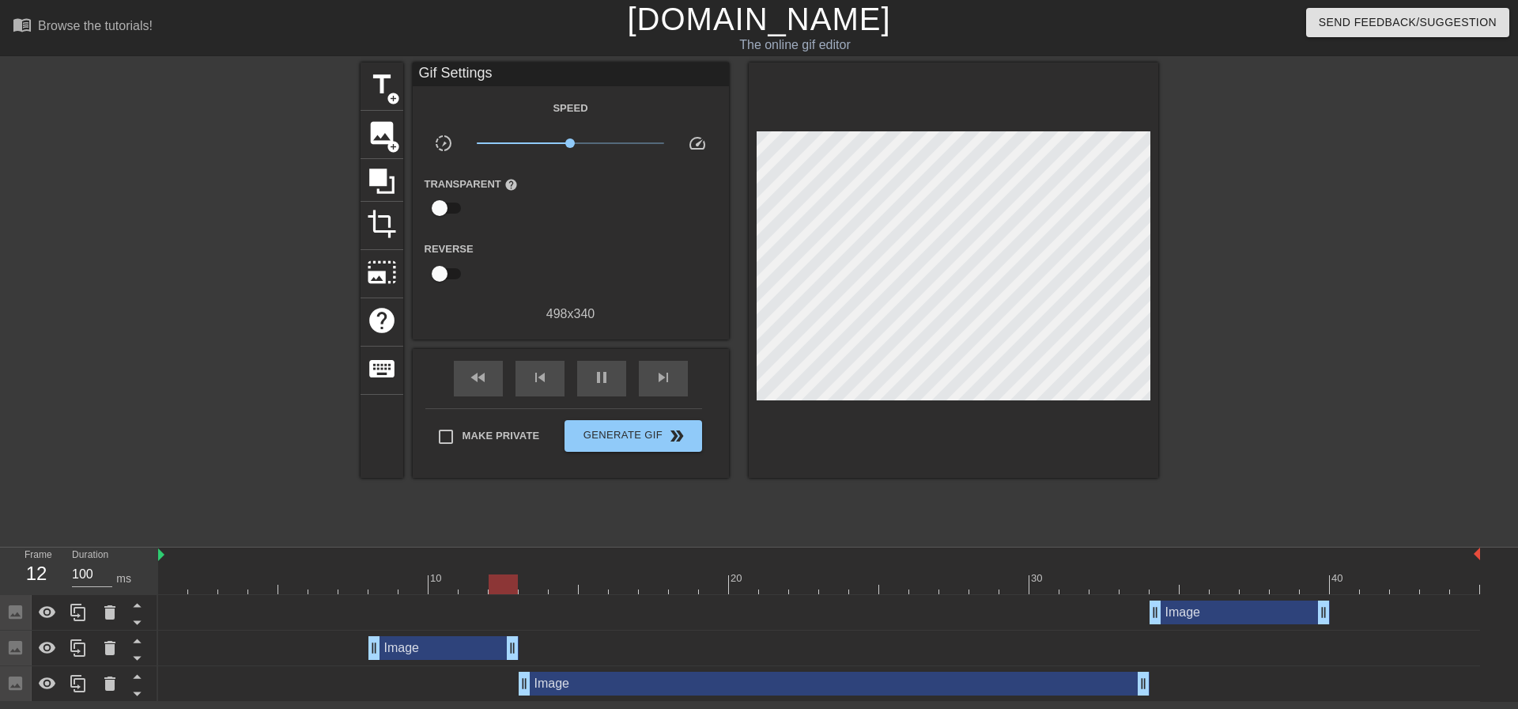
click at [260, 300] on div at bounding box center [222, 299] width 237 height 474
click at [599, 390] on div "pause" at bounding box center [601, 379] width 49 height 36
